Goal: Navigation & Orientation: Find specific page/section

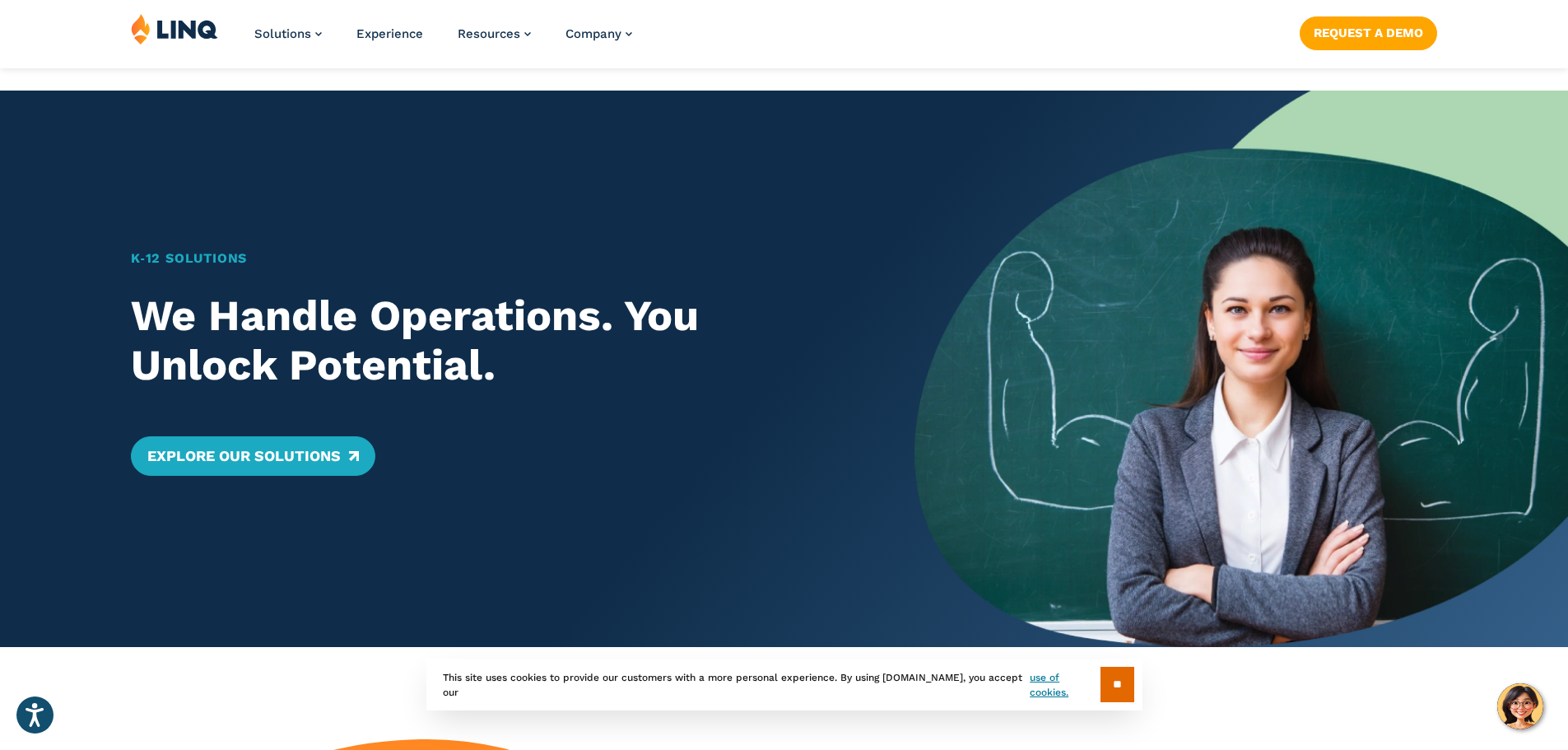
scroll to position [576, 0]
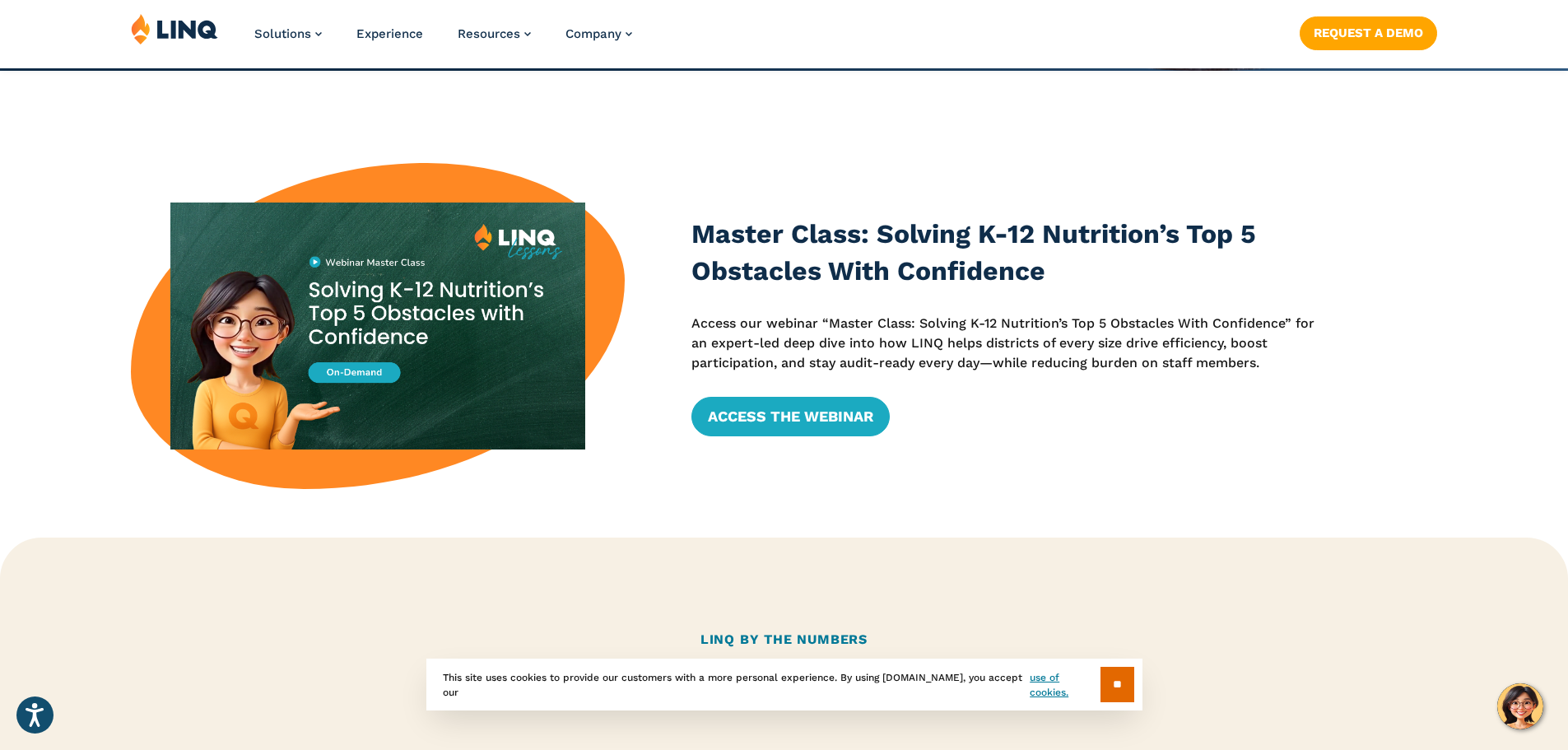
drag, startPoint x: 358, startPoint y: 377, endPoint x: 116, endPoint y: 511, distance: 276.6
click at [119, 503] on div "Master Class: Solving K-12 Nutrition’s Top 5 Obstacles With Confidence Access o…" at bounding box center [784, 326] width 1568 height 510
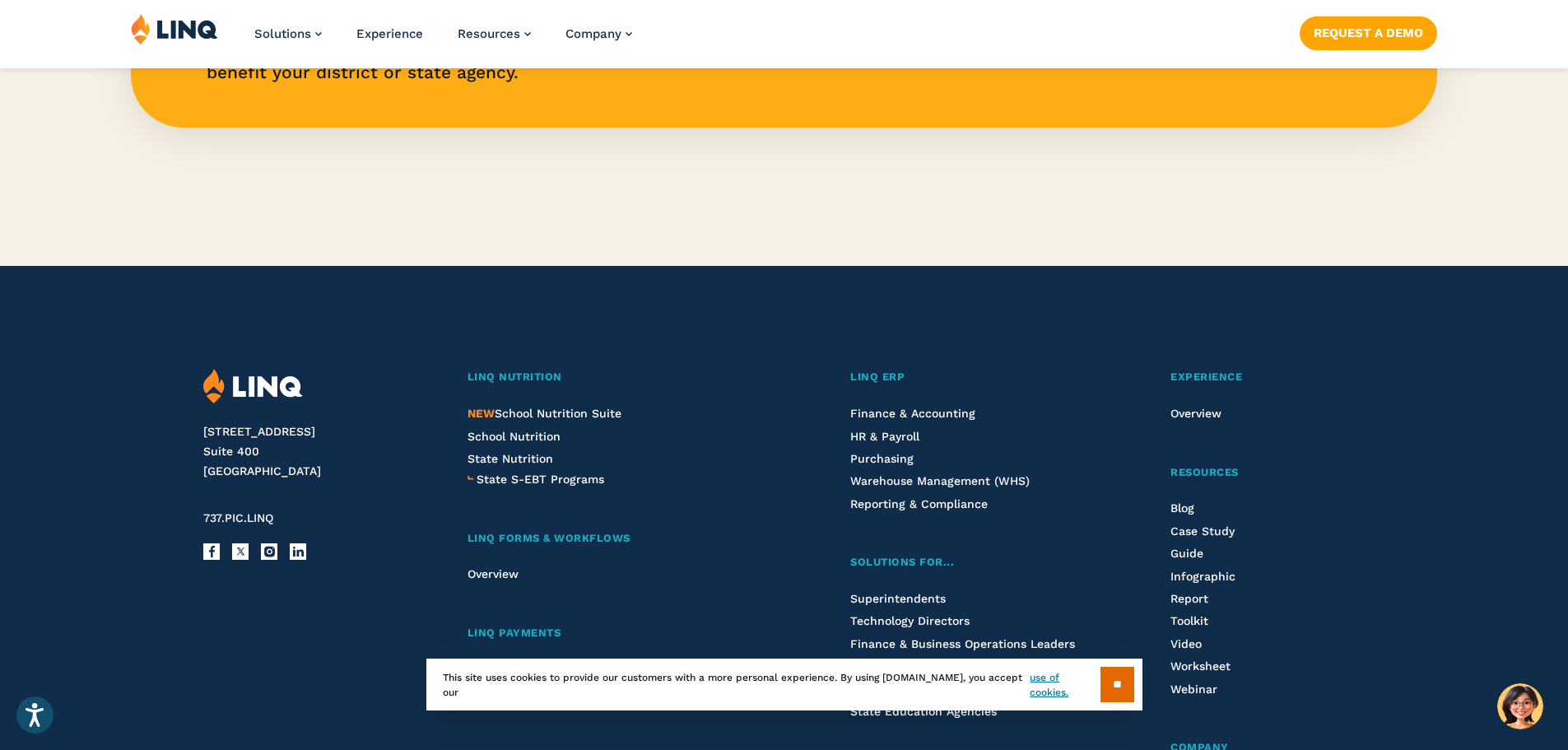
scroll to position [4415, 0]
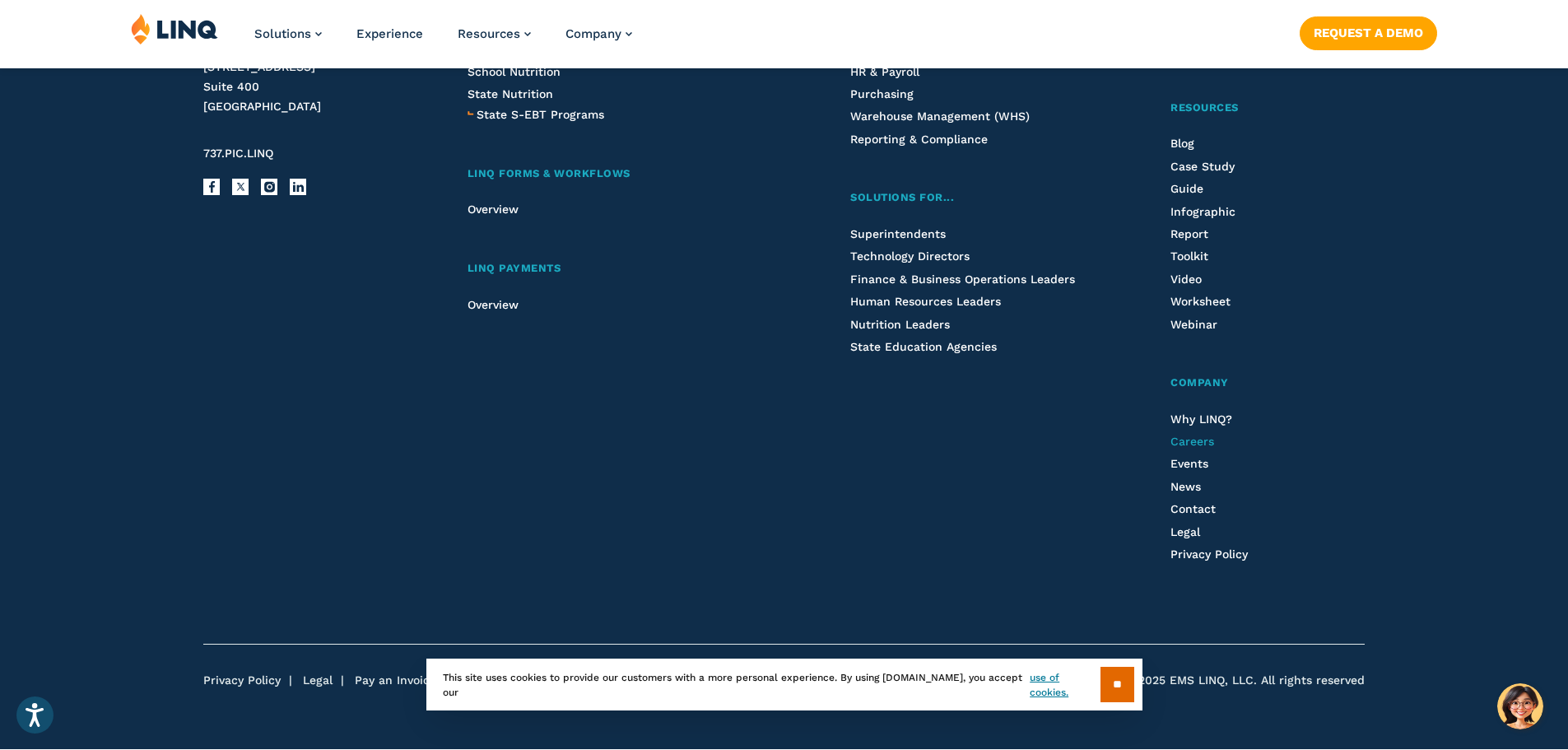
click at [1211, 435] on span "Careers" at bounding box center [1192, 441] width 44 height 13
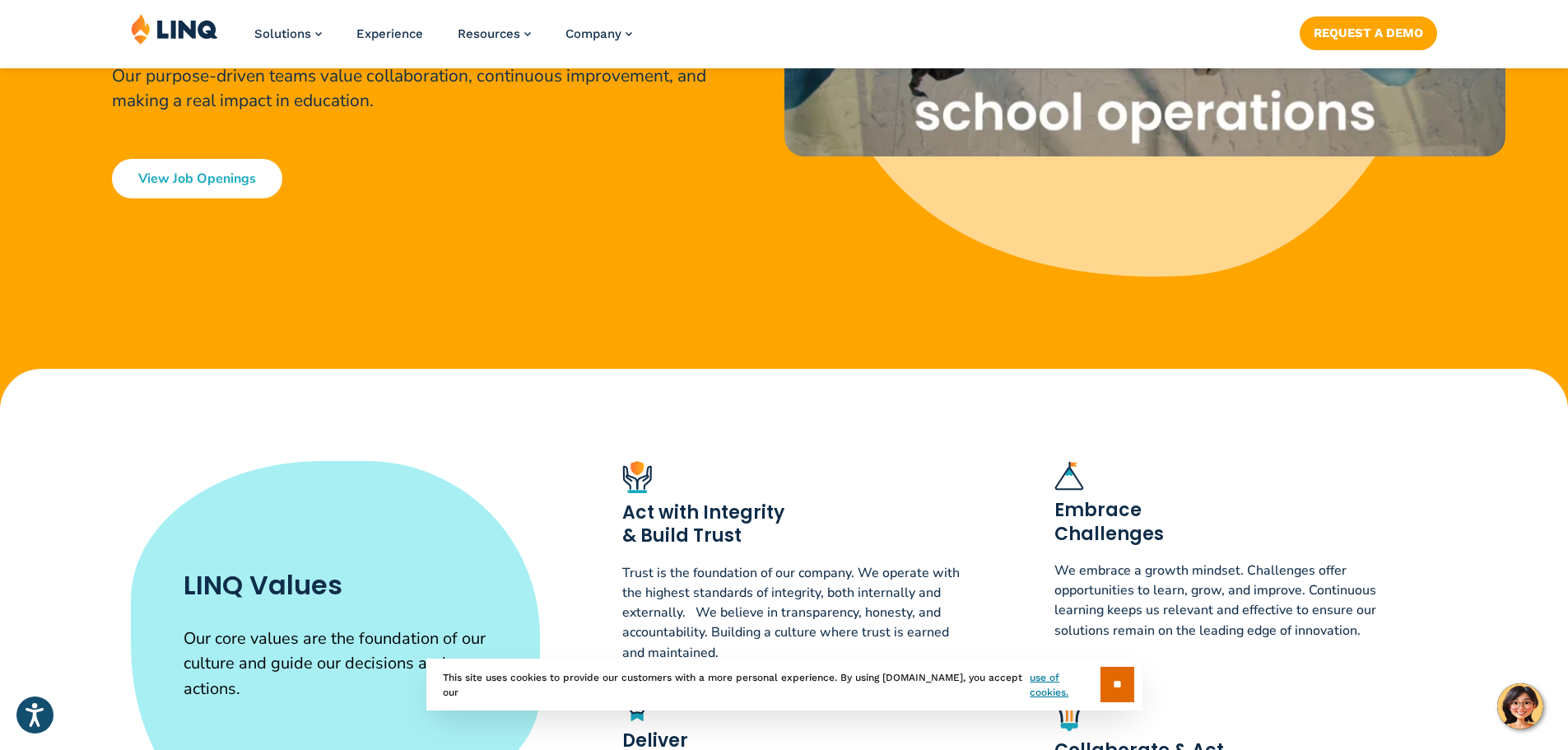
click at [205, 174] on link "View Job Openings" at bounding box center [196, 179] width 170 height 39
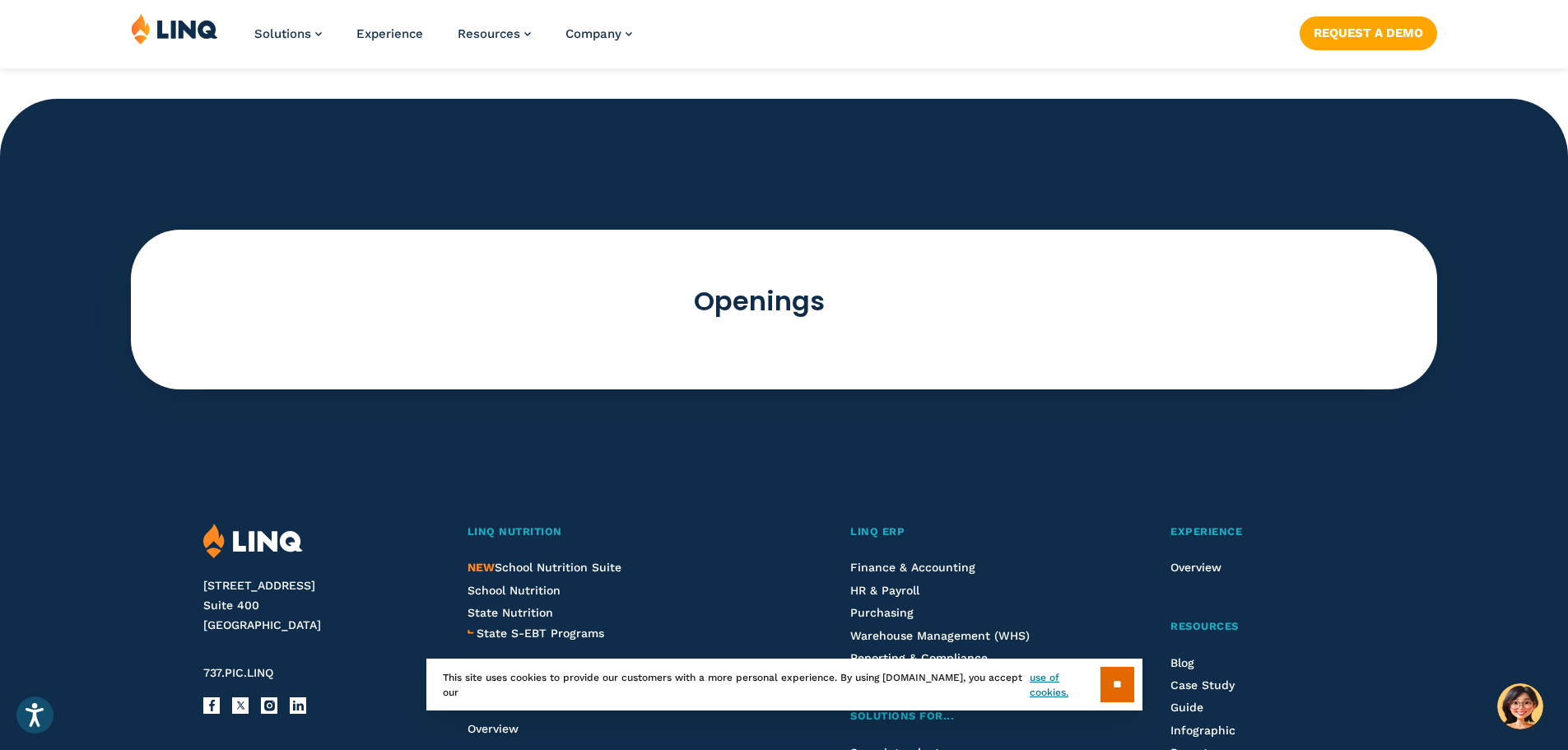
scroll to position [4387, 0]
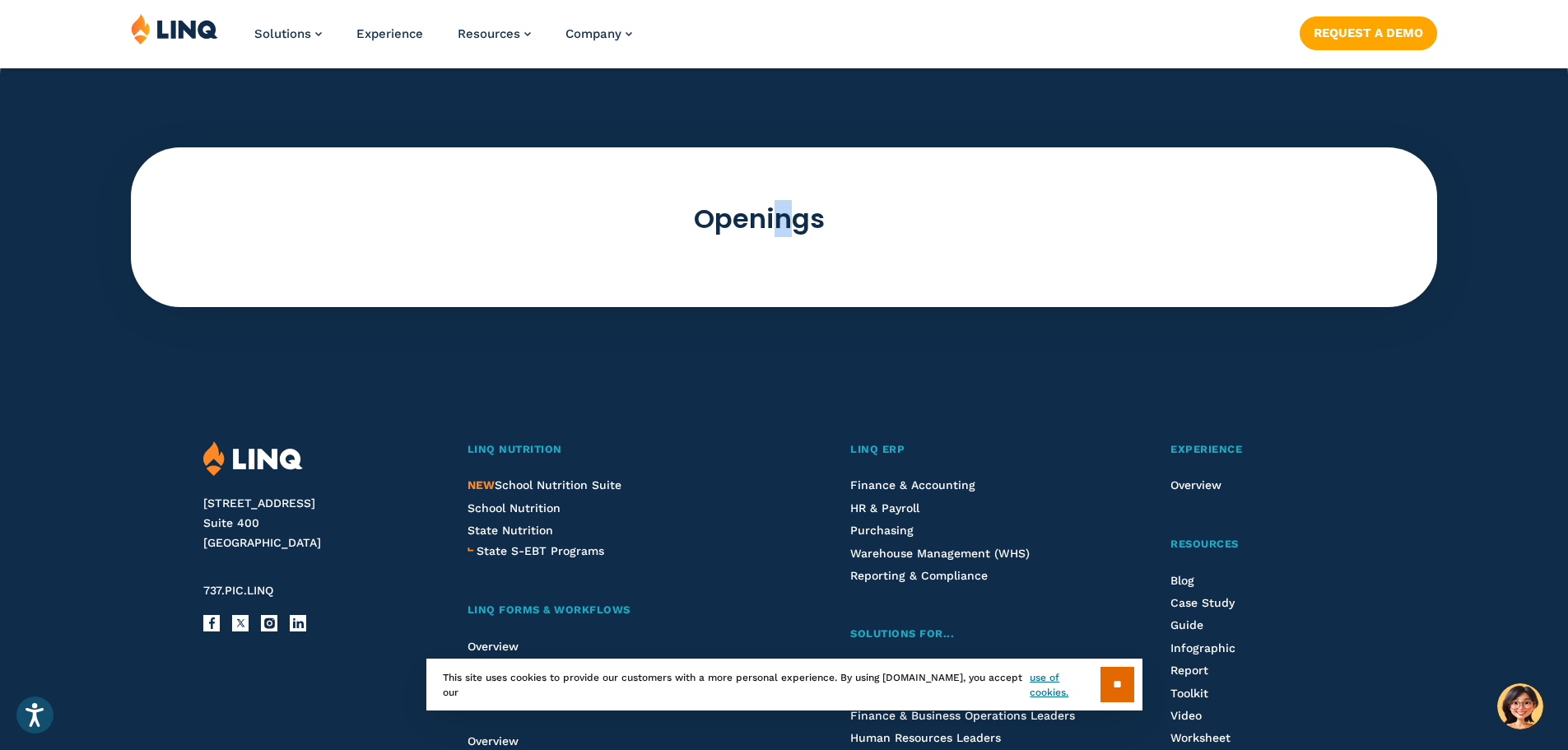
click at [783, 209] on h2 "Openings" at bounding box center [759, 219] width 1256 height 37
click at [776, 213] on h2 "Openings" at bounding box center [759, 219] width 1256 height 37
click at [758, 224] on h2 "Openings" at bounding box center [759, 219] width 1256 height 37
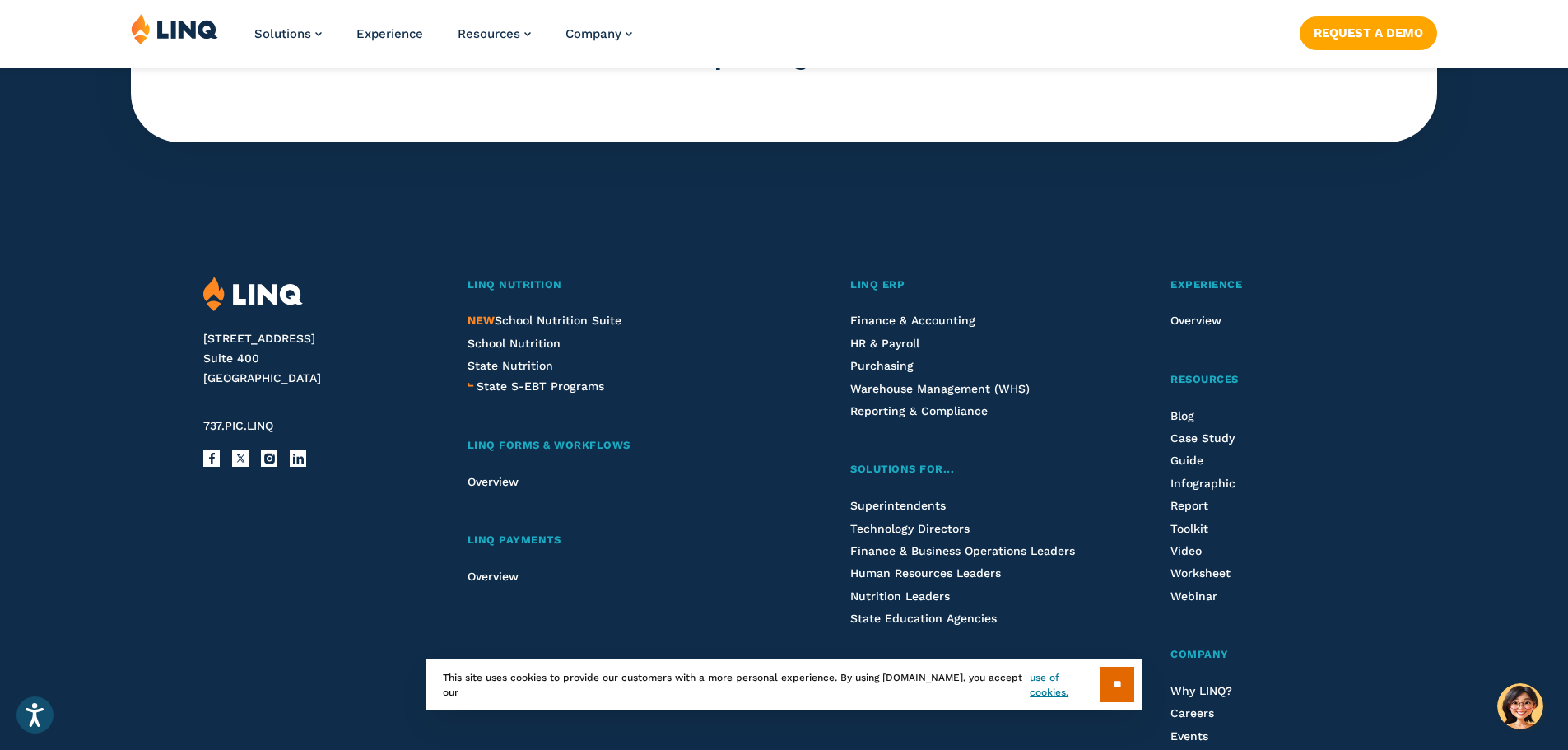
scroll to position [4635, 0]
